Goal: Information Seeking & Learning: Understand process/instructions

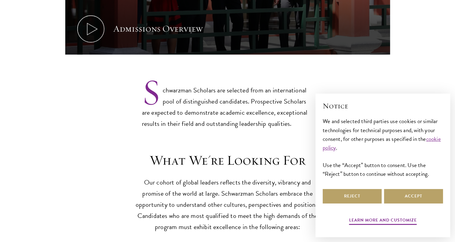
scroll to position [481, 0]
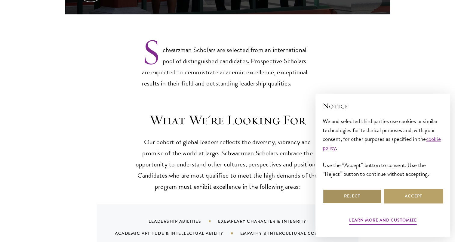
click at [366, 195] on button "Reject" at bounding box center [352, 196] width 59 height 14
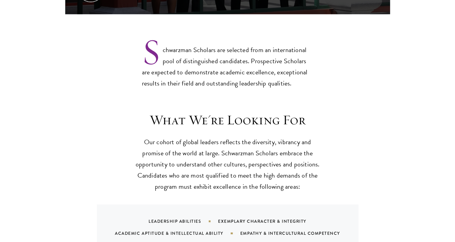
click at [177, 146] on p "Our cohort of global leaders reflects the diversity, vibrancy and promise of th…" at bounding box center [228, 165] width 187 height 56
click at [177, 147] on p "Our cohort of global leaders reflects the diversity, vibrancy and promise of th…" at bounding box center [228, 165] width 187 height 56
click at [219, 166] on p "Our cohort of global leaders reflects the diversity, vibrancy and promise of th…" at bounding box center [228, 165] width 187 height 56
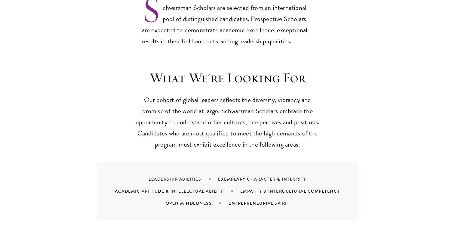
scroll to position [572, 0]
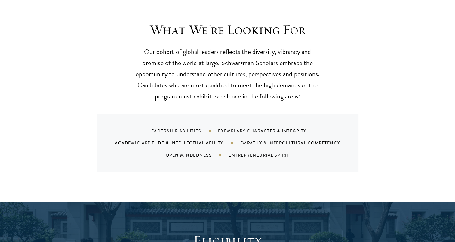
click at [185, 162] on div "What We're Looking For Our cohort of global leaders reflects the diversity, vib…" at bounding box center [227, 106] width 455 height 192
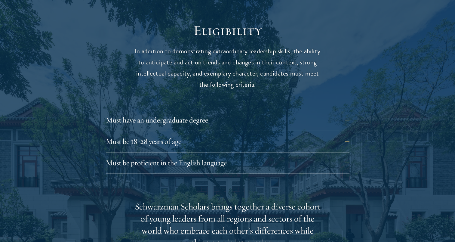
scroll to position [782, 0]
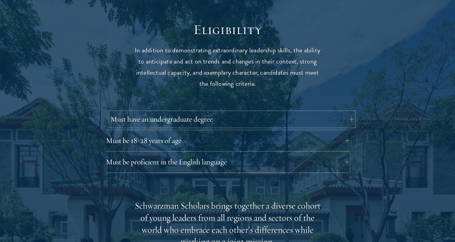
click at [190, 112] on button "Must have an undergraduate degree" at bounding box center [232, 119] width 244 height 14
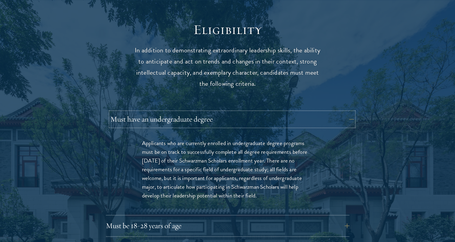
click at [190, 112] on button "Must have an undergraduate degree" at bounding box center [232, 119] width 244 height 14
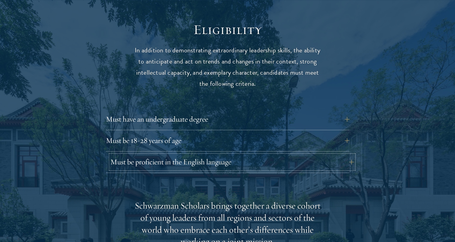
click at [176, 155] on button "Must be proficient in the English language" at bounding box center [232, 162] width 244 height 14
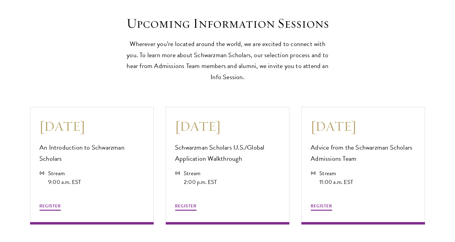
scroll to position [1805, 0]
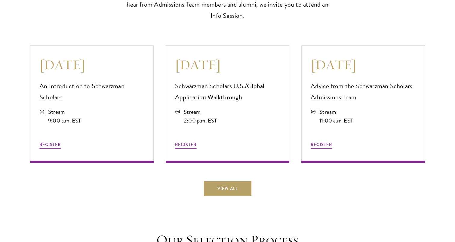
click at [93, 176] on div "August 12 An Introduction to Schwarzman Scholars Stream 9:00 a.m. EST REGISTER …" at bounding box center [227, 117] width 395 height 156
click at [96, 182] on div "View All" at bounding box center [227, 188] width 395 height 14
click at [90, 183] on div "View All" at bounding box center [227, 188] width 395 height 14
click at [88, 184] on div "View All" at bounding box center [227, 188] width 395 height 14
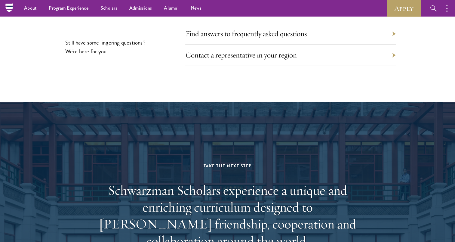
scroll to position [3054, 0]
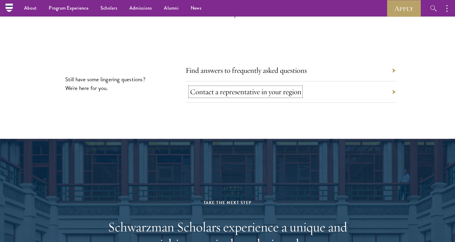
click at [234, 89] on link "Contact a representative in your region" at bounding box center [245, 91] width 111 height 9
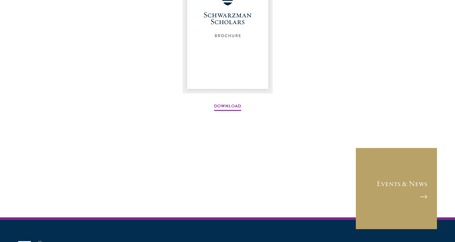
scroll to position [752, 0]
